Goal: Find specific fact: Find specific fact

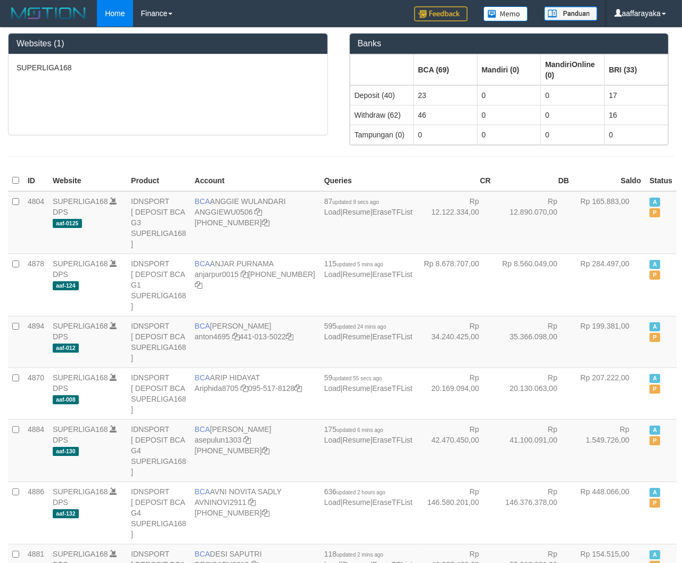
click at [157, 115] on div "SUPERLIGA168" at bounding box center [168, 94] width 319 height 80
click at [123, 158] on div at bounding box center [341, 156] width 682 height 22
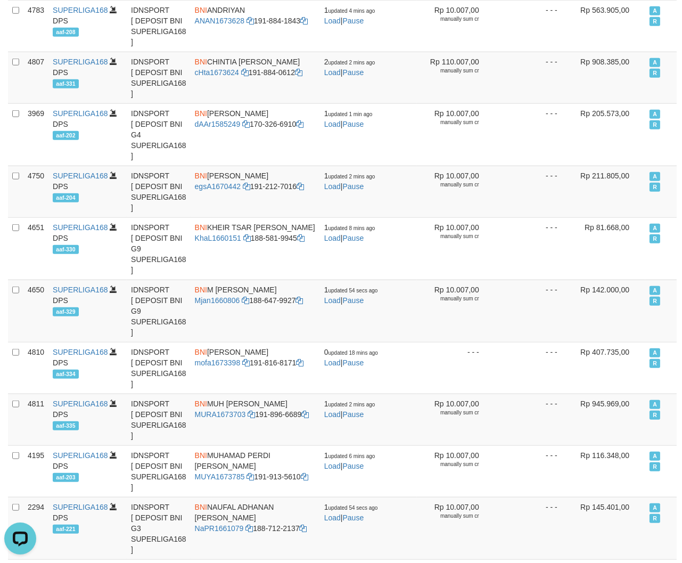
scroll to position [1653, 0]
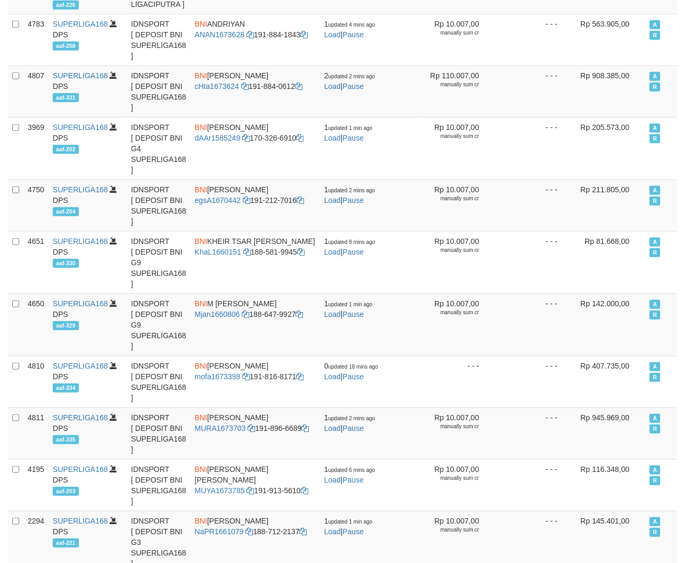
copy td "BNI RANDI RUSTANDI"
